Goal: Transaction & Acquisition: Subscribe to service/newsletter

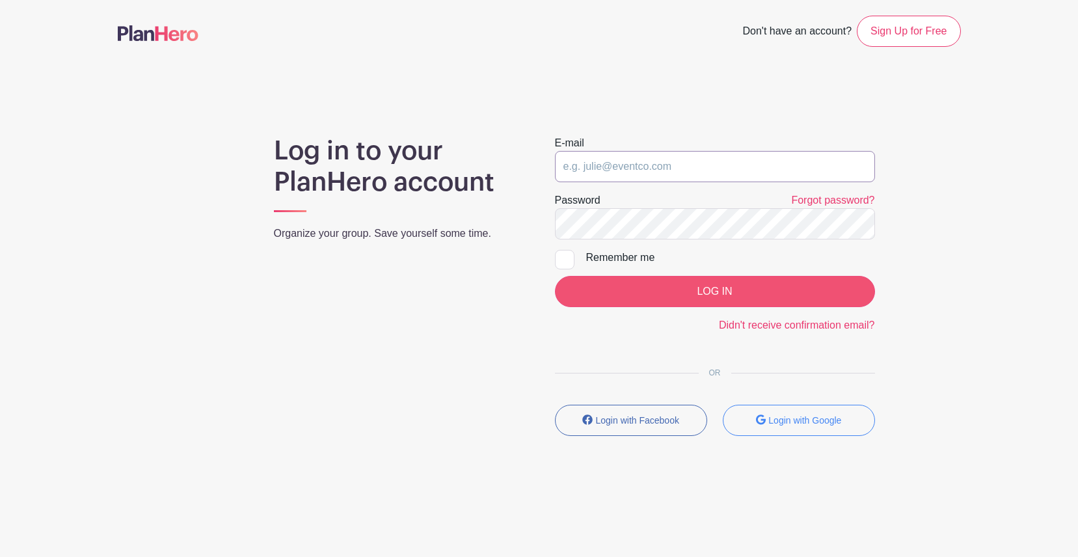
type input "sharon.rosenfeld@sterlingumc.org"
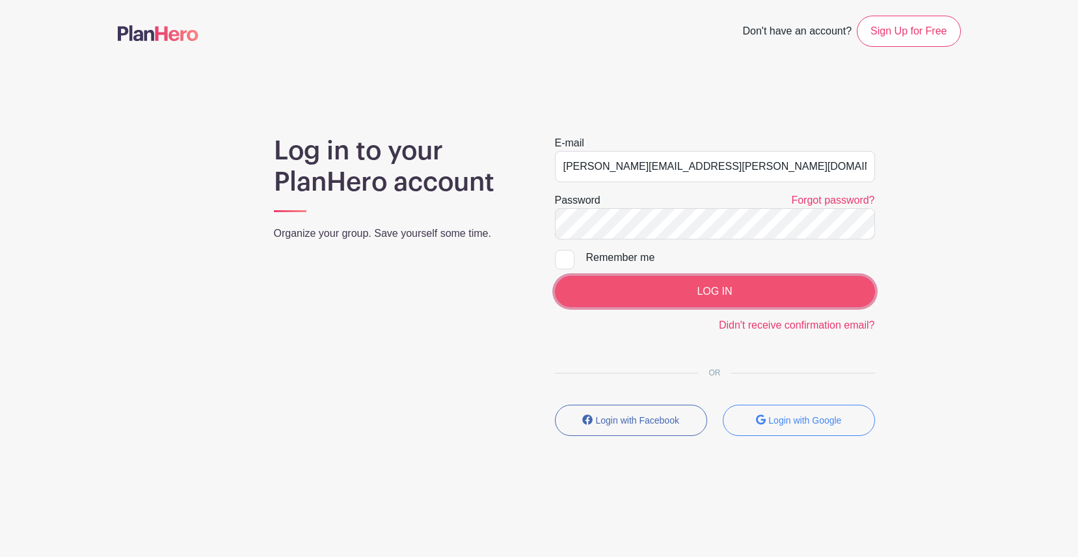
click at [713, 286] on input "LOG IN" at bounding box center [715, 291] width 320 height 31
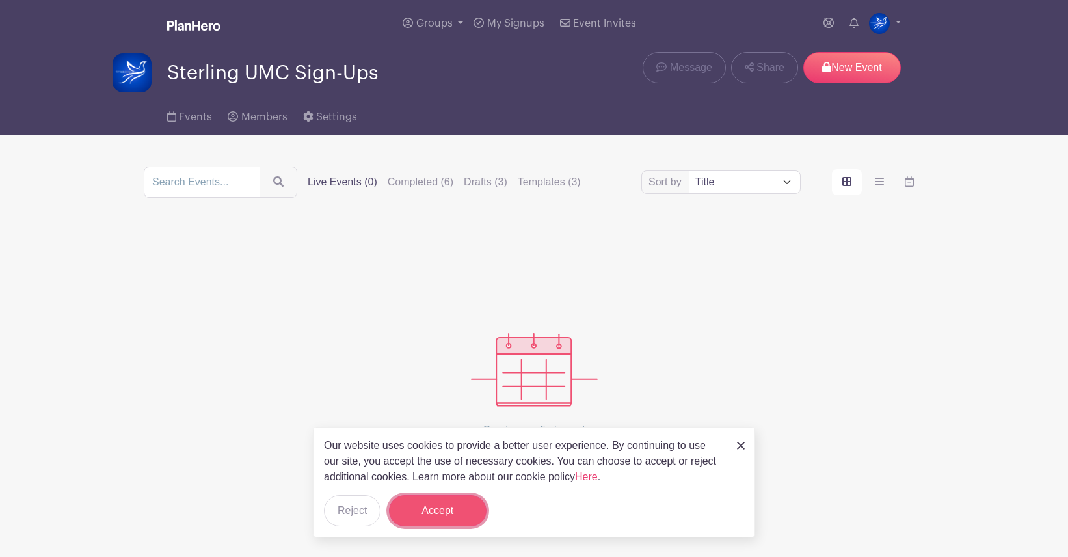
click at [433, 503] on button "Accept" at bounding box center [438, 510] width 98 height 31
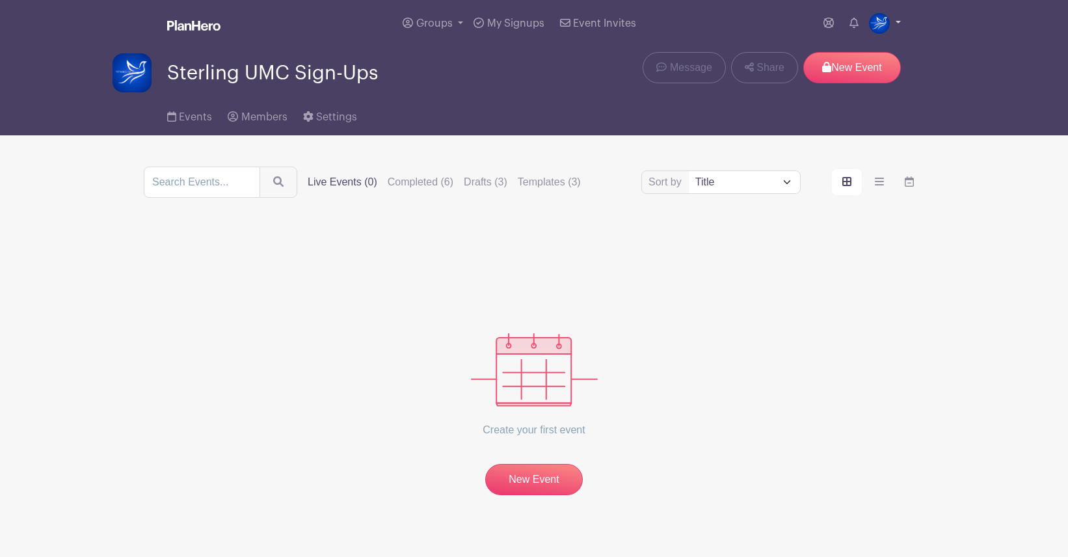
click at [899, 21] on link at bounding box center [885, 23] width 32 height 21
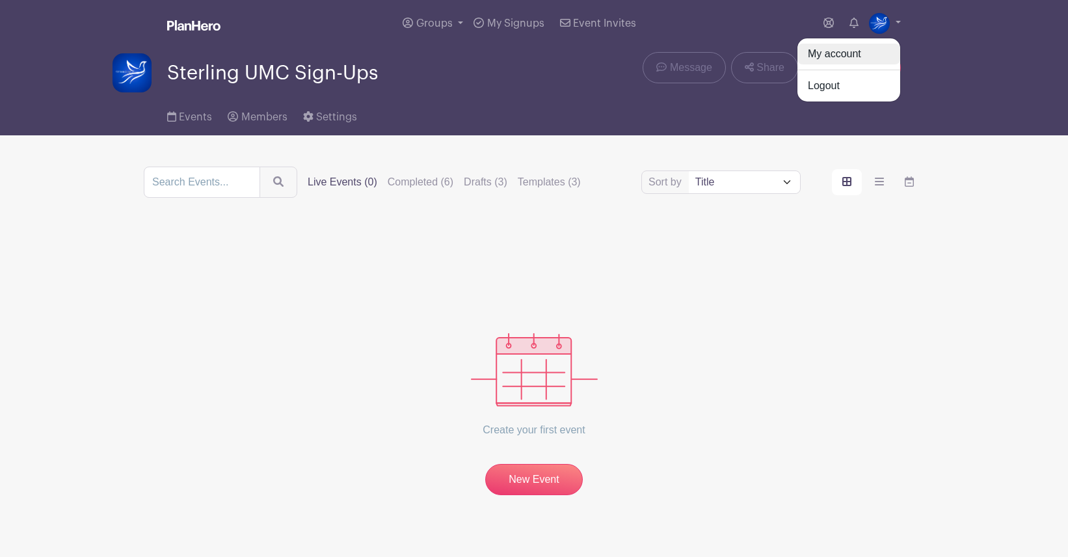
click at [825, 53] on link "My account" at bounding box center [848, 54] width 103 height 21
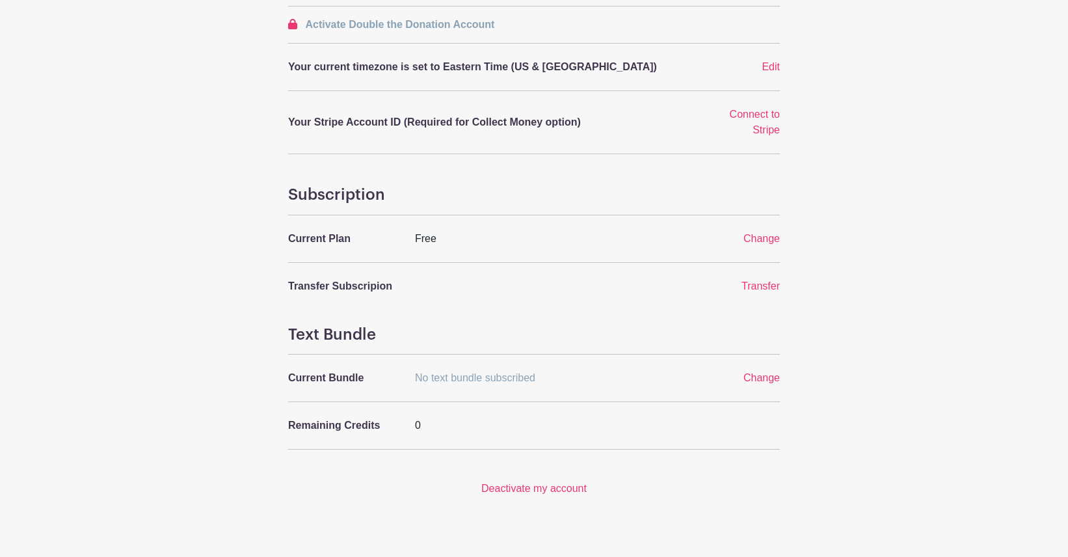
scroll to position [386, 0]
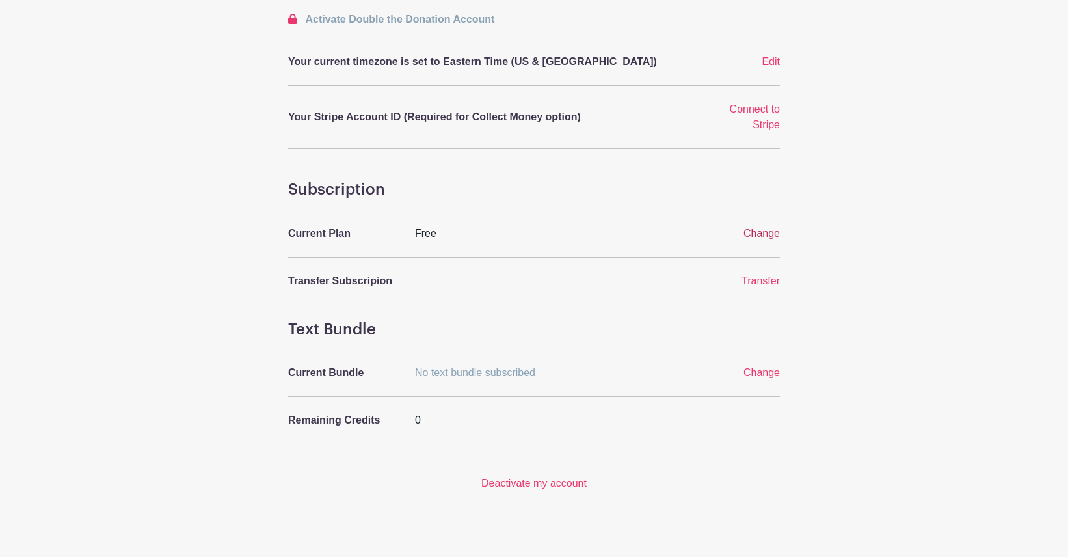
click at [763, 228] on span "Change" at bounding box center [761, 233] width 36 height 11
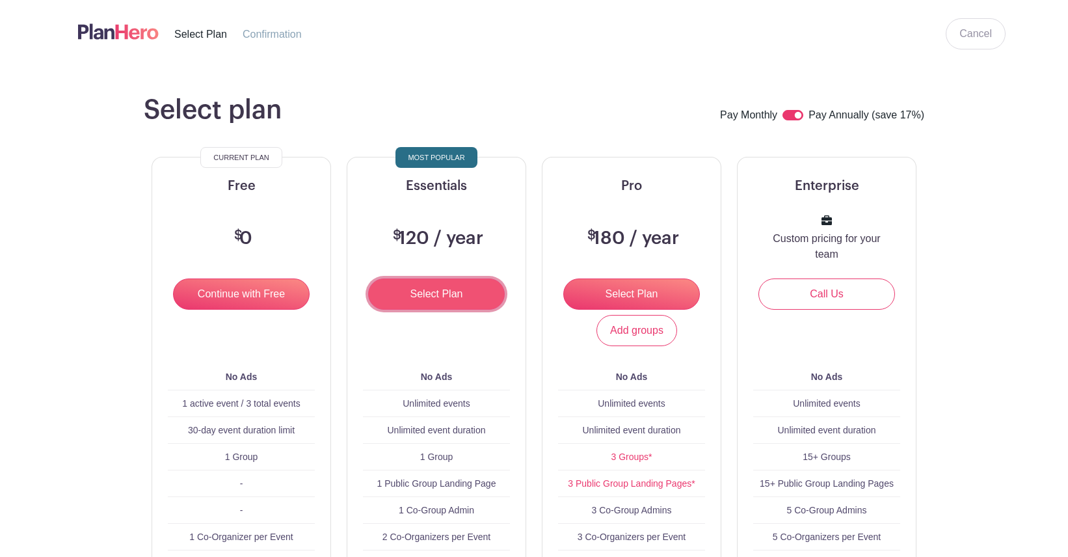
click at [433, 296] on input "Select Plan" at bounding box center [436, 293] width 137 height 31
click at [793, 115] on input "checkbox" at bounding box center [792, 115] width 21 height 10
checkbox input "false"
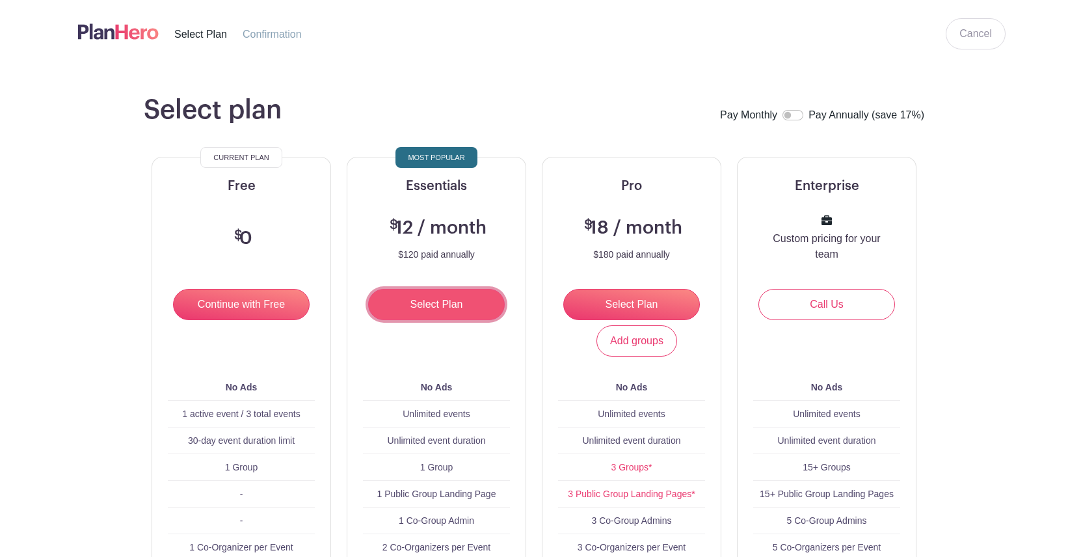
click at [456, 299] on input "Select Plan" at bounding box center [436, 304] width 137 height 31
